Goal: Task Accomplishment & Management: Manage account settings

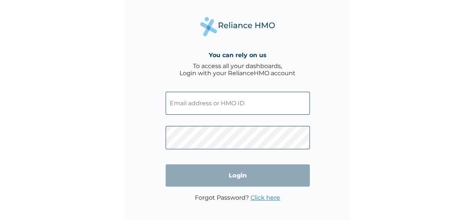
drag, startPoint x: 241, startPoint y: 89, endPoint x: 237, endPoint y: 99, distance: 10.8
click at [237, 99] on span at bounding box center [238, 101] width 144 height 34
click at [237, 99] on input "text" at bounding box center [238, 103] width 144 height 23
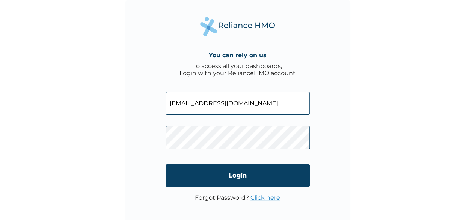
type input "[EMAIL_ADDRESS][DOMAIN_NAME]"
click at [258, 195] on link "Click here" at bounding box center [265, 197] width 30 height 7
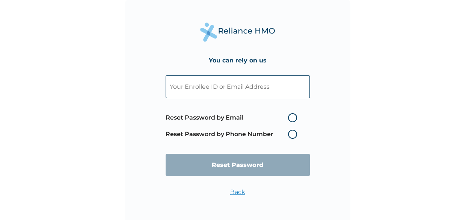
click at [291, 117] on label "Reset Password by Email" at bounding box center [233, 117] width 135 height 9
click at [289, 117] on input "Reset Password by Email" at bounding box center [283, 117] width 12 height 12
radio input "true"
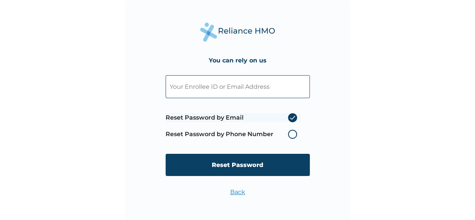
click at [289, 135] on label "Reset Password by Phone Number" at bounding box center [233, 133] width 135 height 9
click at [292, 132] on label "Reset Password by Phone Number" at bounding box center [233, 133] width 135 height 9
click at [292, 134] on label "Reset Password by Phone Number" at bounding box center [233, 133] width 135 height 9
click at [263, 81] on input "text" at bounding box center [238, 86] width 144 height 23
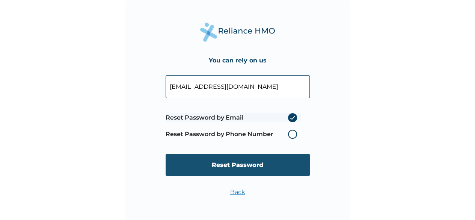
type input "[EMAIL_ADDRESS][DOMAIN_NAME]"
click at [262, 167] on input "Reset Password" at bounding box center [238, 165] width 144 height 22
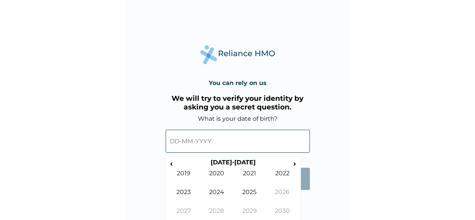
click at [201, 149] on input "text" at bounding box center [238, 140] width 144 height 23
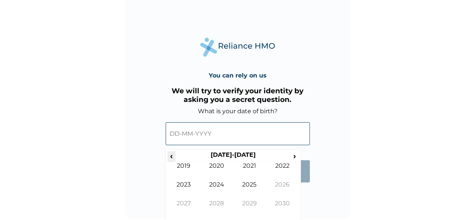
click at [172, 156] on span "‹" at bounding box center [171, 155] width 8 height 9
click at [182, 188] on td "1993" at bounding box center [183, 190] width 33 height 19
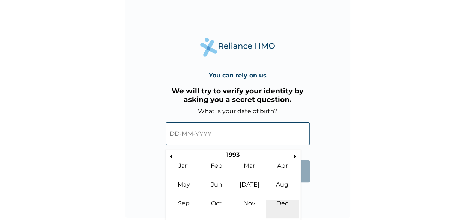
click at [281, 200] on td "Dec" at bounding box center [282, 208] width 33 height 19
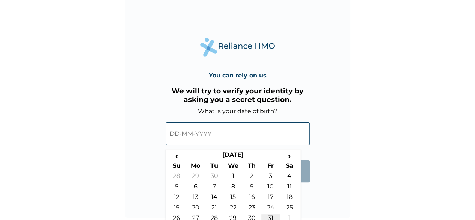
click at [266, 215] on td "31" at bounding box center [270, 219] width 19 height 11
type input "31-12-1993"
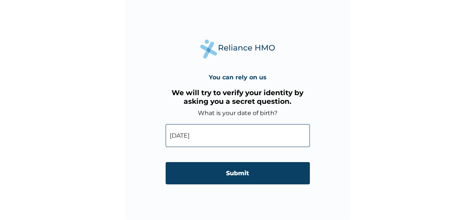
scroll to position [5, 0]
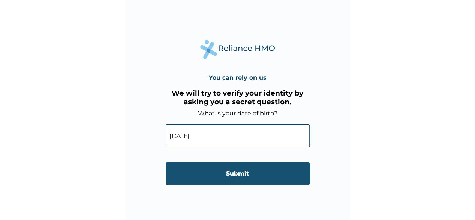
click at [241, 171] on input "Submit" at bounding box center [238, 173] width 144 height 22
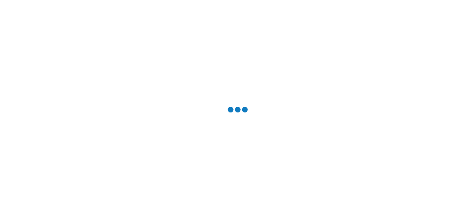
scroll to position [0, 0]
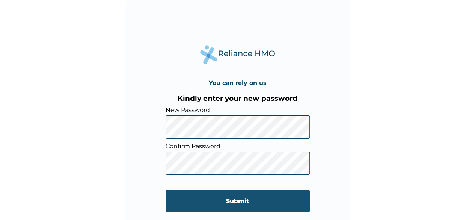
click at [224, 196] on input "Submit" at bounding box center [238, 201] width 144 height 22
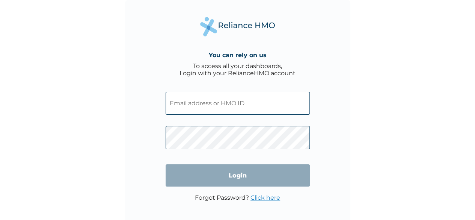
click at [256, 99] on input "text" at bounding box center [238, 103] width 144 height 23
type input "[EMAIL_ADDRESS][DOMAIN_NAME]"
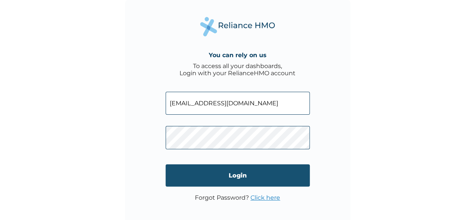
click at [235, 174] on input "Login" at bounding box center [238, 175] width 144 height 22
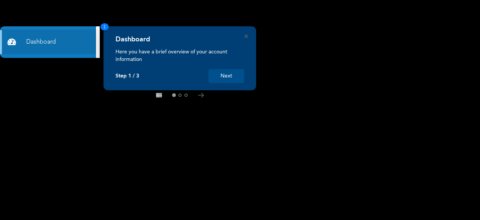
click at [232, 72] on button "Next" at bounding box center [227, 76] width 36 height 14
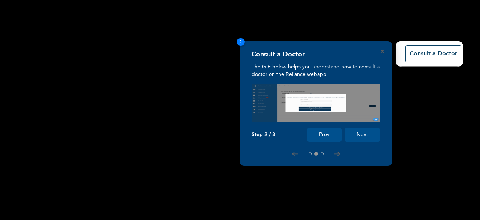
click at [357, 137] on button "Next" at bounding box center [363, 135] width 36 height 14
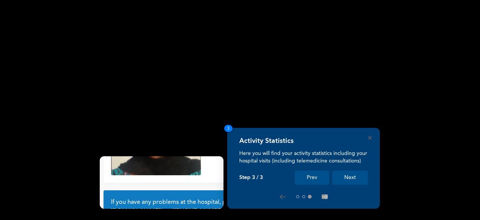
scroll to position [71, 0]
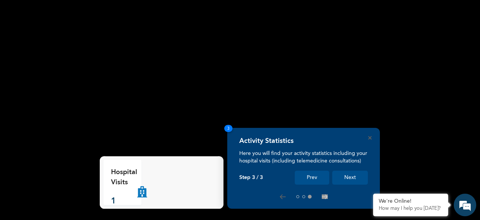
click at [422, 150] on rect at bounding box center [240, 110] width 480 height 220
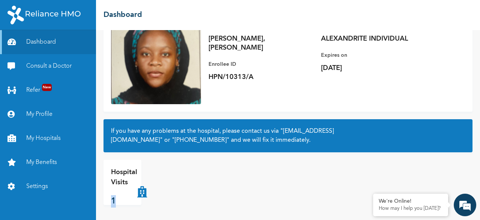
drag, startPoint x: 134, startPoint y: 187, endPoint x: 142, endPoint y: 197, distance: 12.8
click at [142, 197] on div "Hospital Visits 1" at bounding box center [163, 182] width 118 height 45
click at [53, 161] on link "My Benefits" at bounding box center [48, 162] width 96 height 24
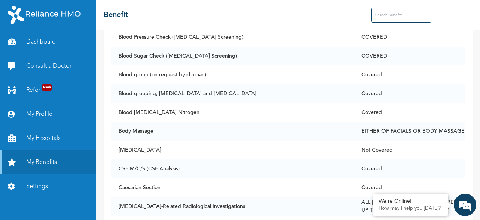
scroll to position [637, 0]
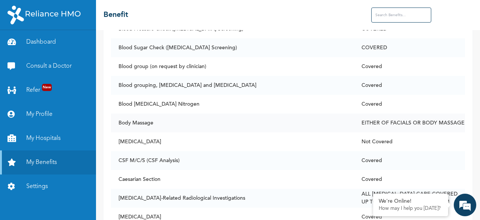
click at [405, 118] on td "EITHER OF FACIALS OR BODY MASSAGE" at bounding box center [409, 122] width 111 height 19
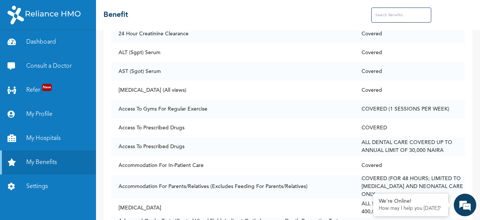
scroll to position [0, 0]
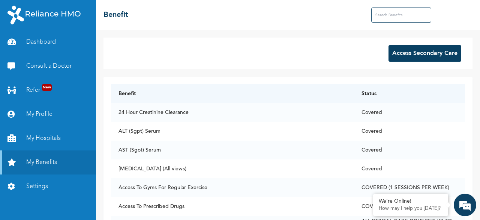
click at [434, 58] on button "Access Secondary Care" at bounding box center [425, 53] width 73 height 17
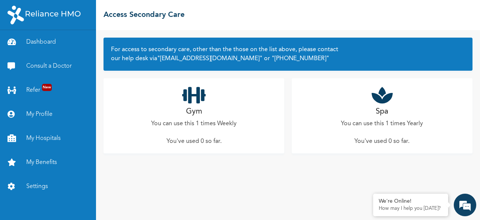
click at [382, 110] on h2 "Spa" at bounding box center [382, 111] width 12 height 11
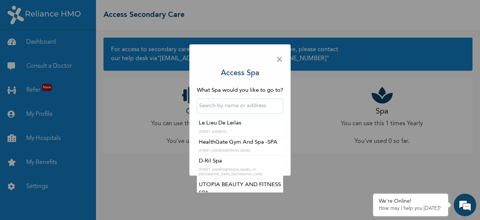
click at [218, 105] on input "text" at bounding box center [240, 105] width 86 height 15
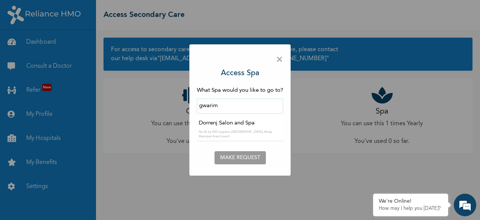
type input "Dorrenj Salon and Spa"
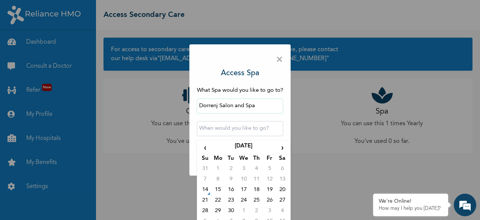
click at [214, 125] on input "text" at bounding box center [240, 128] width 86 height 15
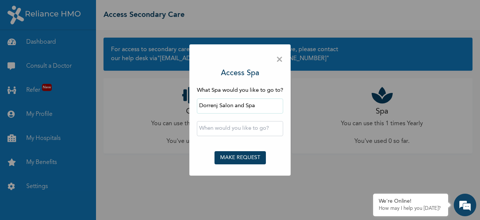
click at [300, 200] on div "× Access Spa What Spa would you like to go to? Dorrenj Salon and Spa ‹ Septembe…" at bounding box center [240, 110] width 480 height 220
click at [278, 61] on span "×" at bounding box center [279, 60] width 7 height 16
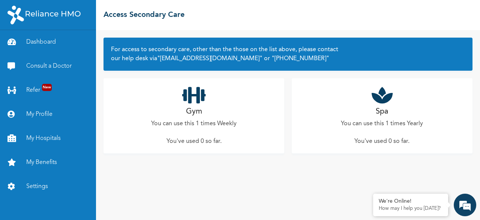
click at [218, 114] on div "Gym You can use this 1 times Weekly You've used 0 so far ." at bounding box center [194, 115] width 181 height 75
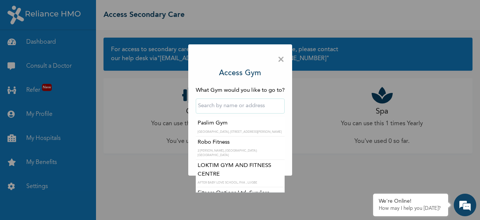
click at [223, 104] on input "text" at bounding box center [240, 105] width 89 height 15
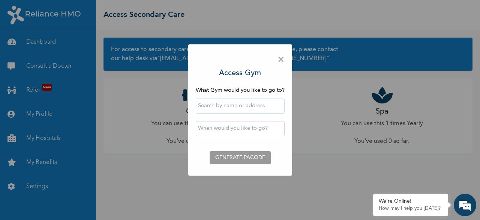
click at [280, 58] on span "×" at bounding box center [281, 60] width 7 height 16
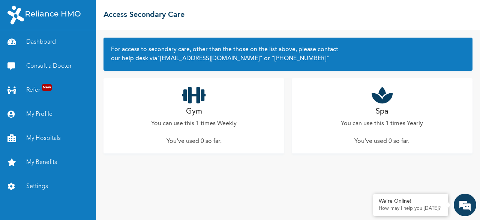
click at [357, 114] on div "Spa You can use this 1 times Yearly You've used 0 so far ." at bounding box center [382, 115] width 181 height 75
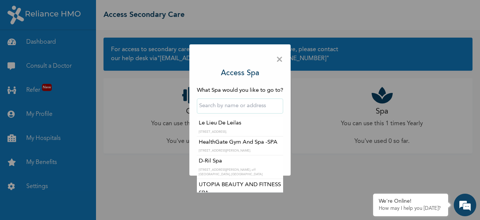
click at [242, 111] on input "text" at bounding box center [240, 105] width 86 height 15
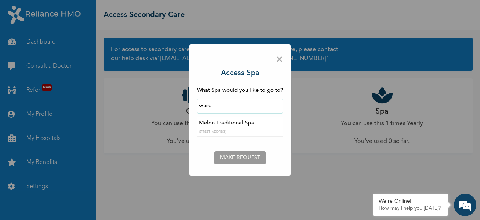
type input "Melon Traditional Spa"
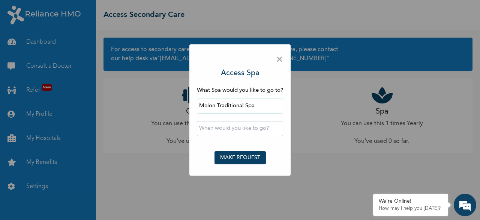
click at [248, 128] on input "text" at bounding box center [240, 128] width 86 height 15
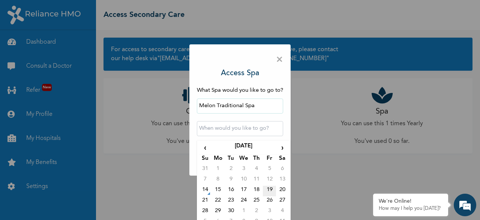
click at [265, 187] on td "19" at bounding box center [269, 190] width 13 height 11
type input "2025-09-19 12:00 AM"
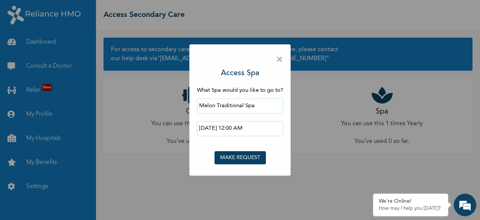
click at [236, 132] on input "2025-09-19 12:00 AM" at bounding box center [240, 128] width 86 height 15
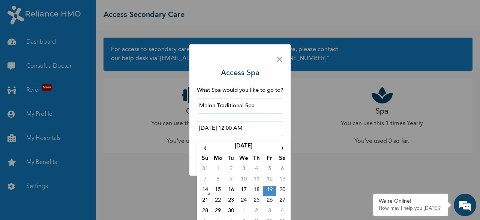
click at [246, 126] on input "2025-09-19 12:00 AM" at bounding box center [240, 128] width 86 height 15
drag, startPoint x: 246, startPoint y: 126, endPoint x: 233, endPoint y: 127, distance: 12.8
click at [233, 127] on input "2025-09-19 12:00 AM" at bounding box center [240, 128] width 86 height 15
click at [230, 126] on input "2025-09-19 12:00 AM" at bounding box center [240, 128] width 86 height 15
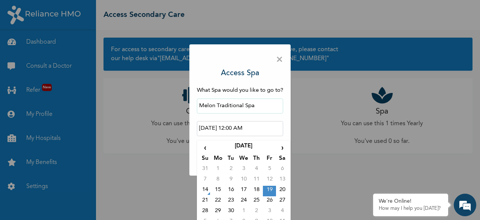
click at [230, 126] on input "2025-09-19 12:00 AM" at bounding box center [240, 128] width 86 height 15
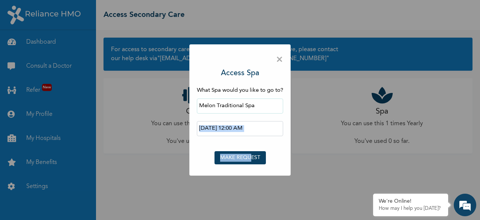
drag, startPoint x: 316, startPoint y: 166, endPoint x: 250, endPoint y: 157, distance: 66.4
click at [250, 157] on div "× Access Spa What Spa would you like to go to? Melon Traditional Spa 2025-09-19…" at bounding box center [240, 110] width 480 height 220
click at [250, 157] on button "MAKE REQUEST" at bounding box center [240, 157] width 51 height 13
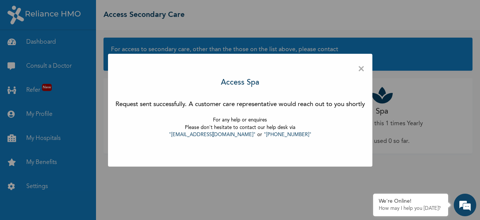
click at [365, 68] on span "×" at bounding box center [361, 69] width 7 height 16
click at [363, 70] on span "×" at bounding box center [361, 69] width 7 height 16
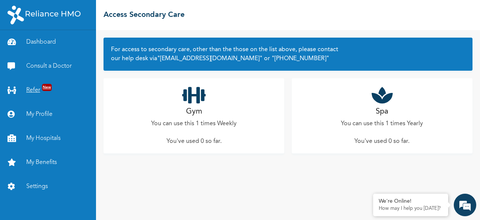
click at [52, 84] on link "Refer New" at bounding box center [48, 90] width 96 height 24
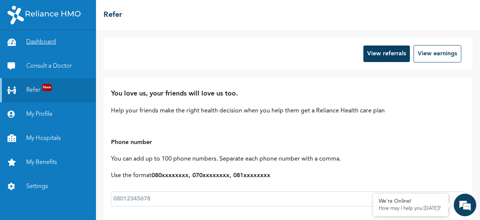
click at [53, 44] on link "Dashboard" at bounding box center [48, 42] width 96 height 24
